Goal: Task Accomplishment & Management: Manage account settings

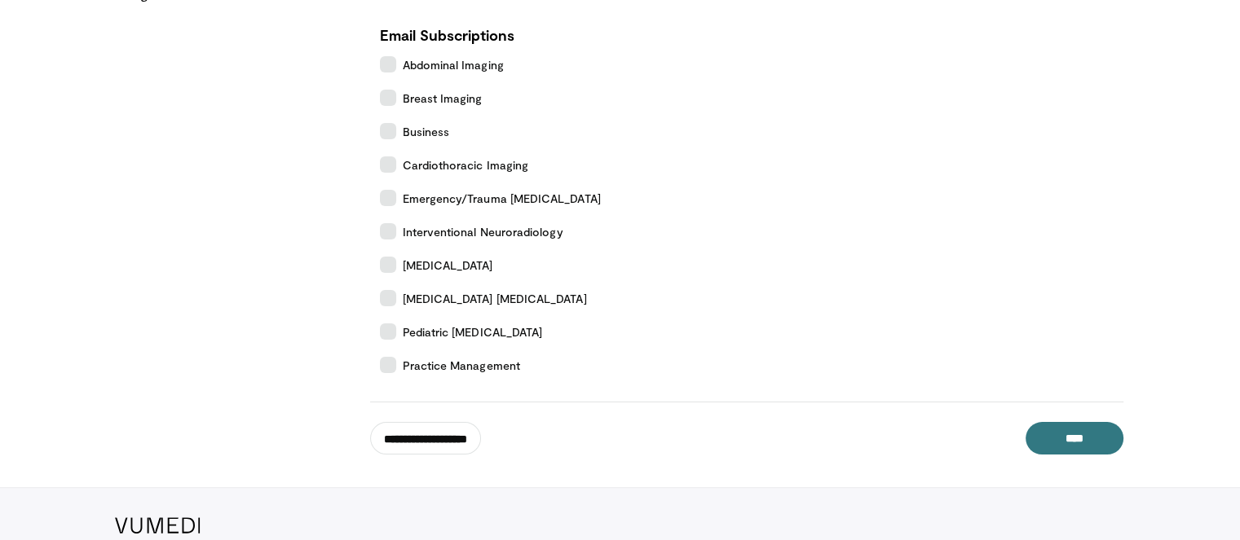
scroll to position [326, 0]
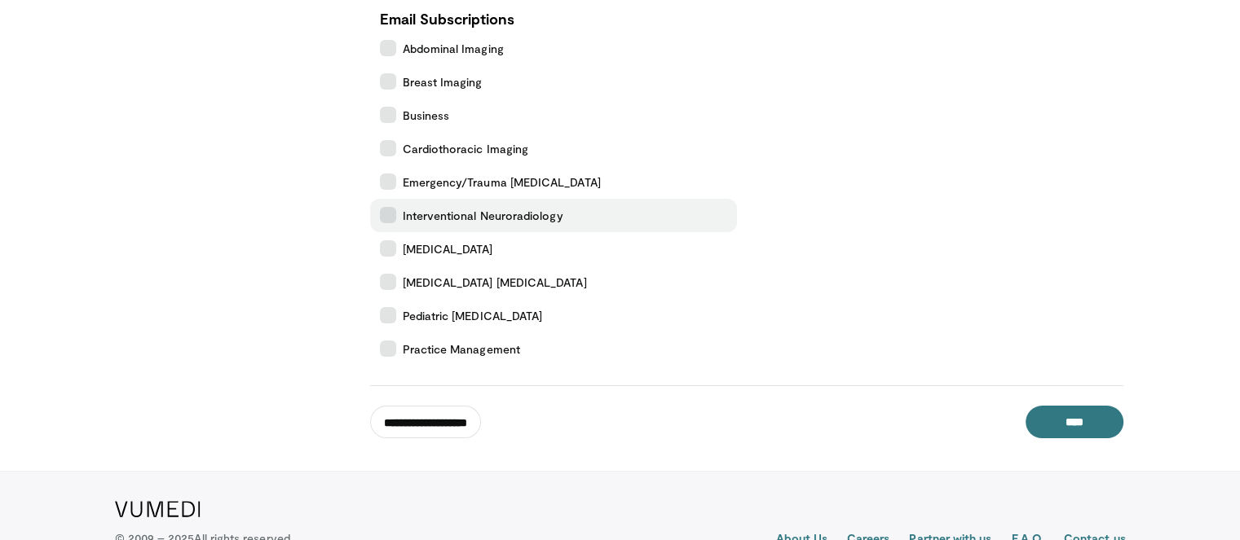
click at [390, 214] on icon at bounding box center [388, 215] width 16 height 16
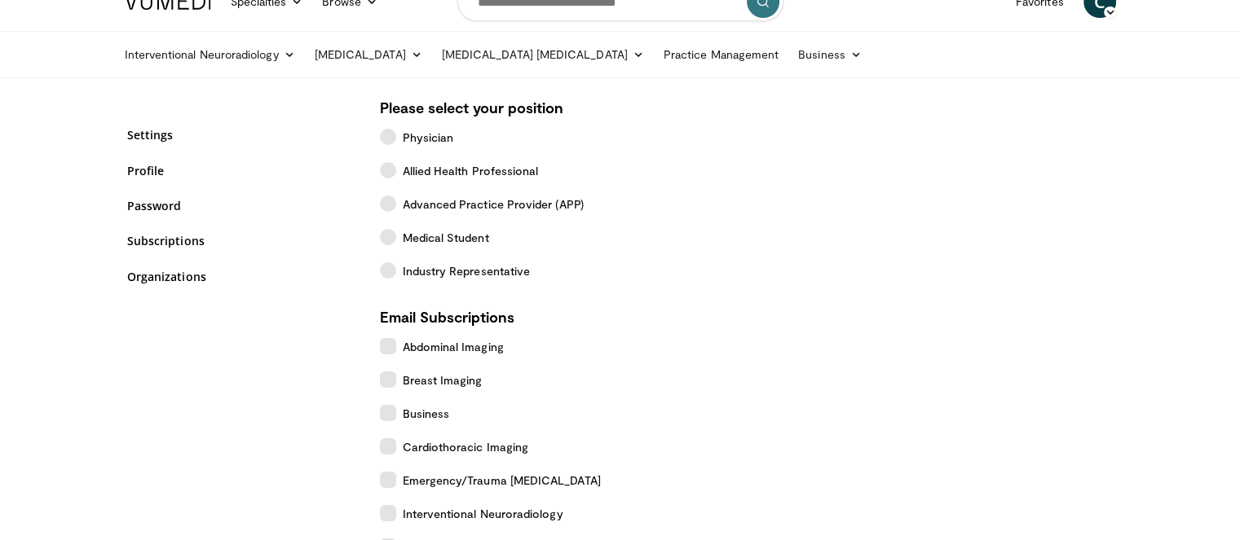
scroll to position [0, 0]
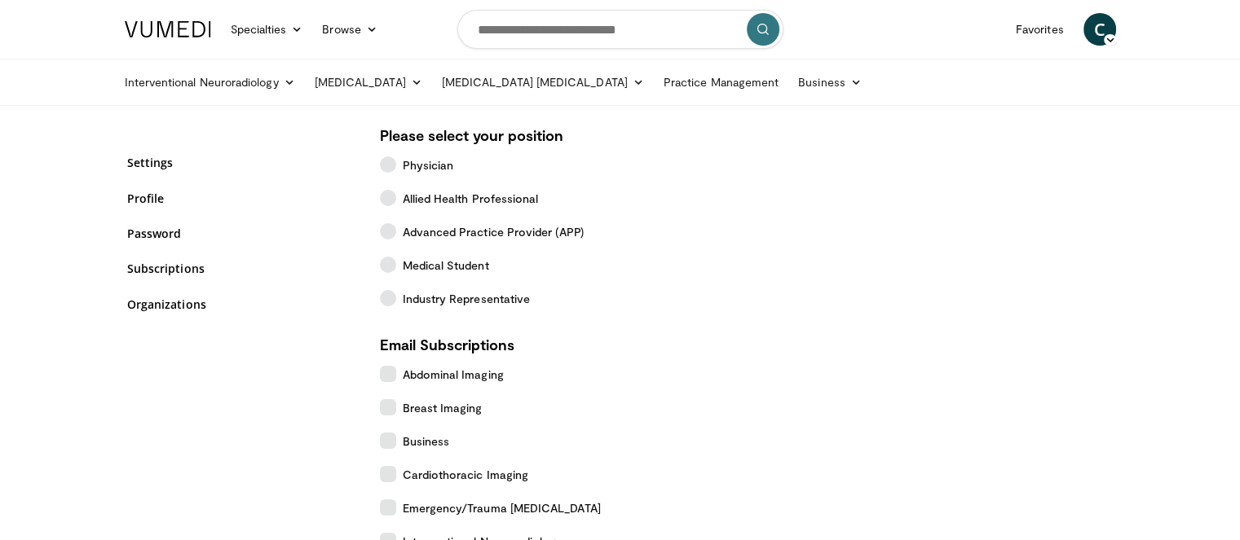
click at [1099, 32] on span "C" at bounding box center [1099, 29] width 33 height 33
click at [988, 156] on link "Settings" at bounding box center [1016, 160] width 194 height 26
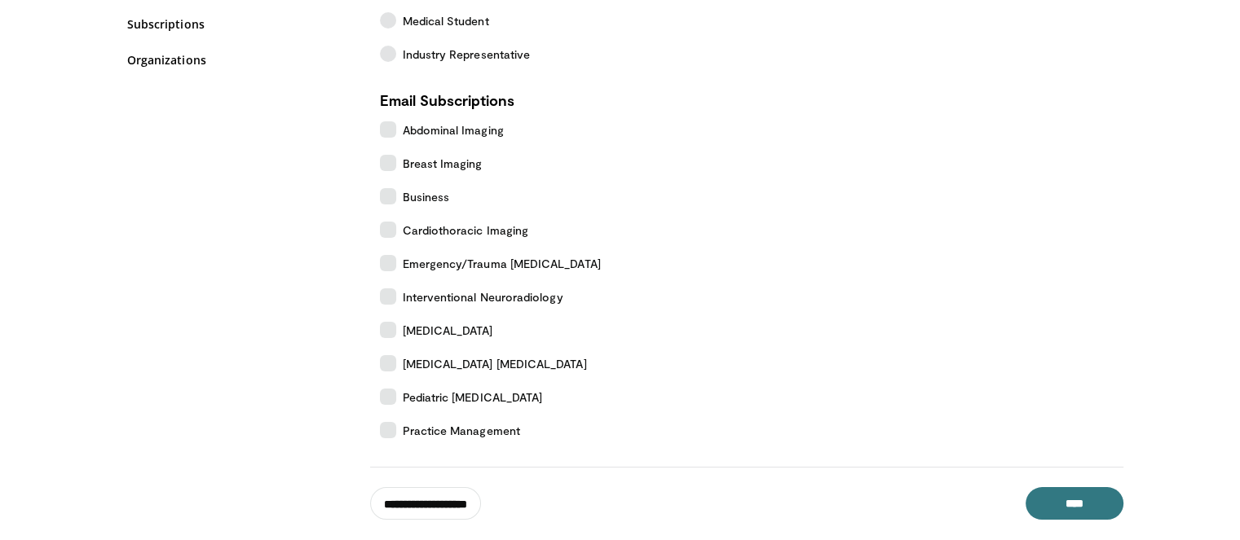
scroll to position [385, 0]
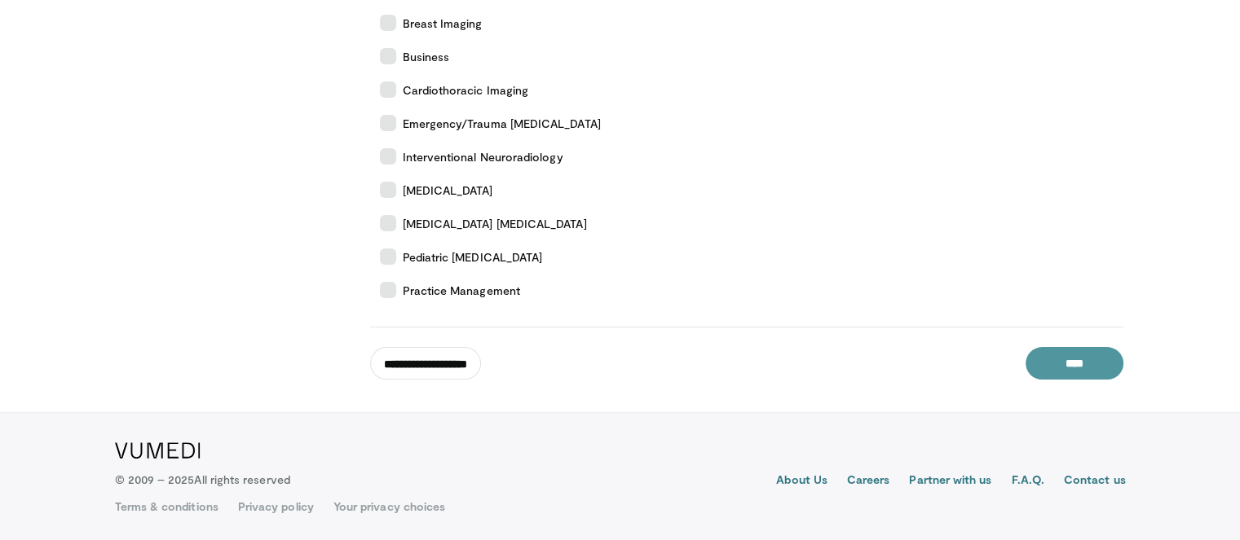
click at [1071, 366] on input "****" at bounding box center [1074, 363] width 98 height 33
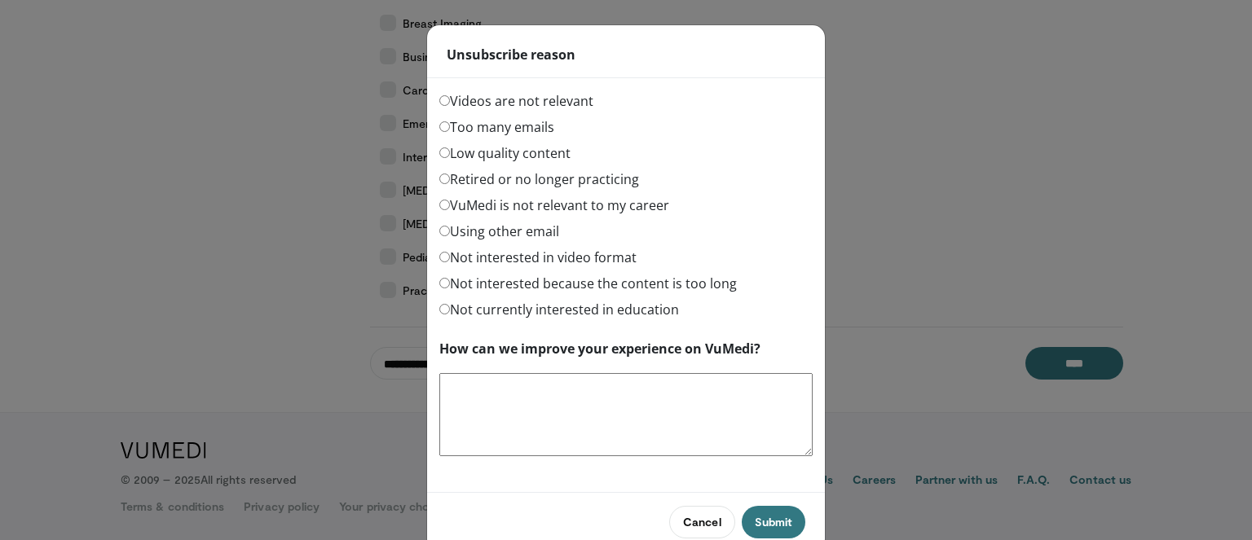
click at [453, 102] on label "Videos are not relevant" at bounding box center [516, 101] width 154 height 20
click at [773, 519] on button "Submit" at bounding box center [774, 522] width 64 height 33
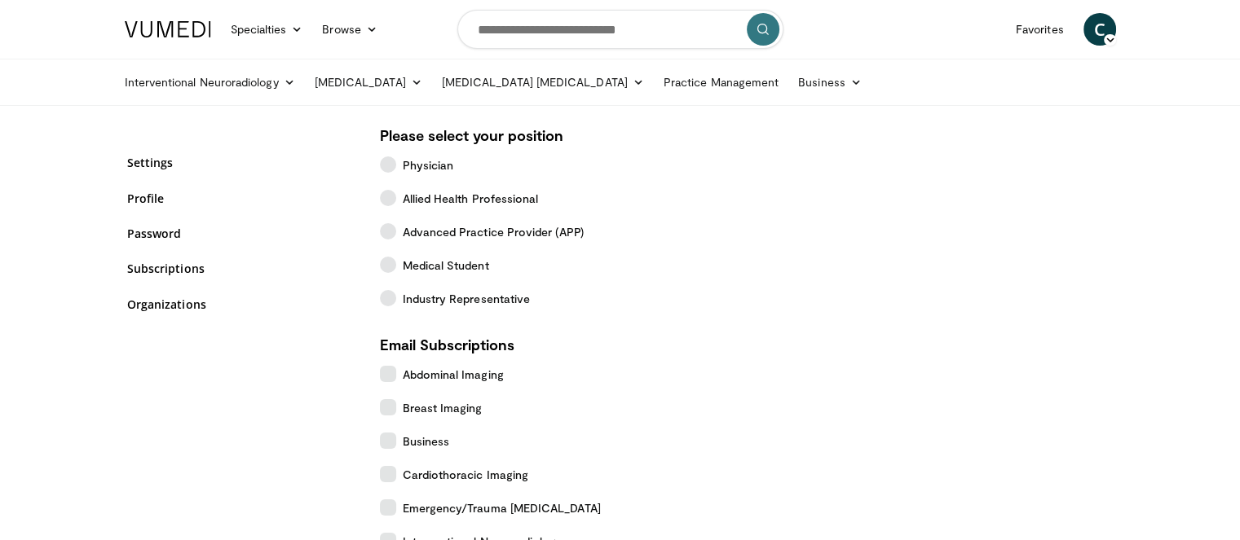
click at [1100, 26] on span "C" at bounding box center [1099, 29] width 33 height 33
